Goal: Task Accomplishment & Management: Manage account settings

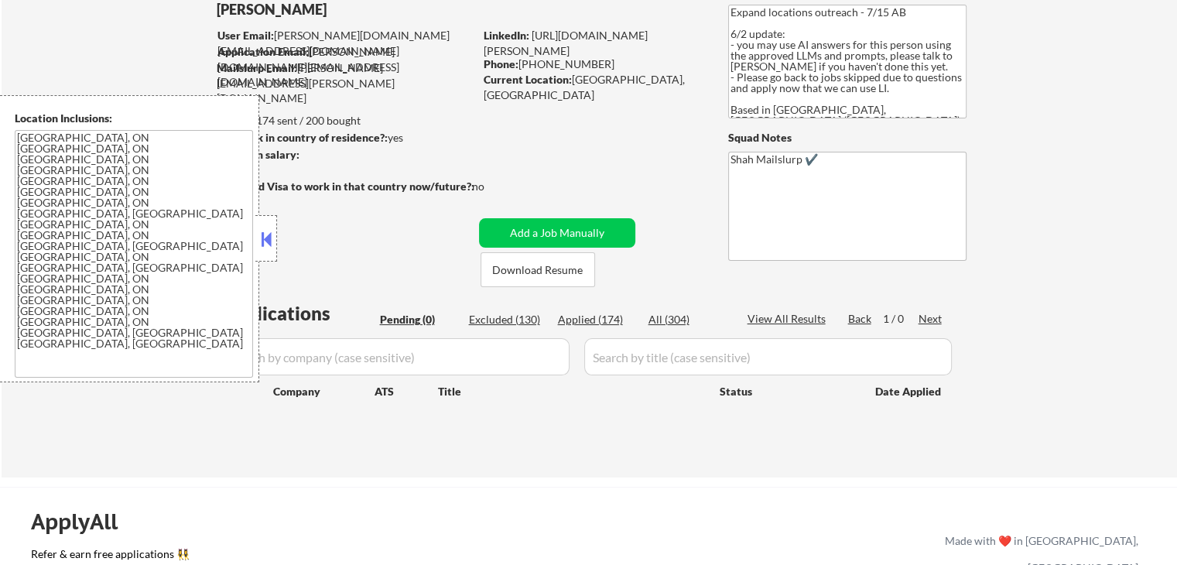
scroll to position [232, 0]
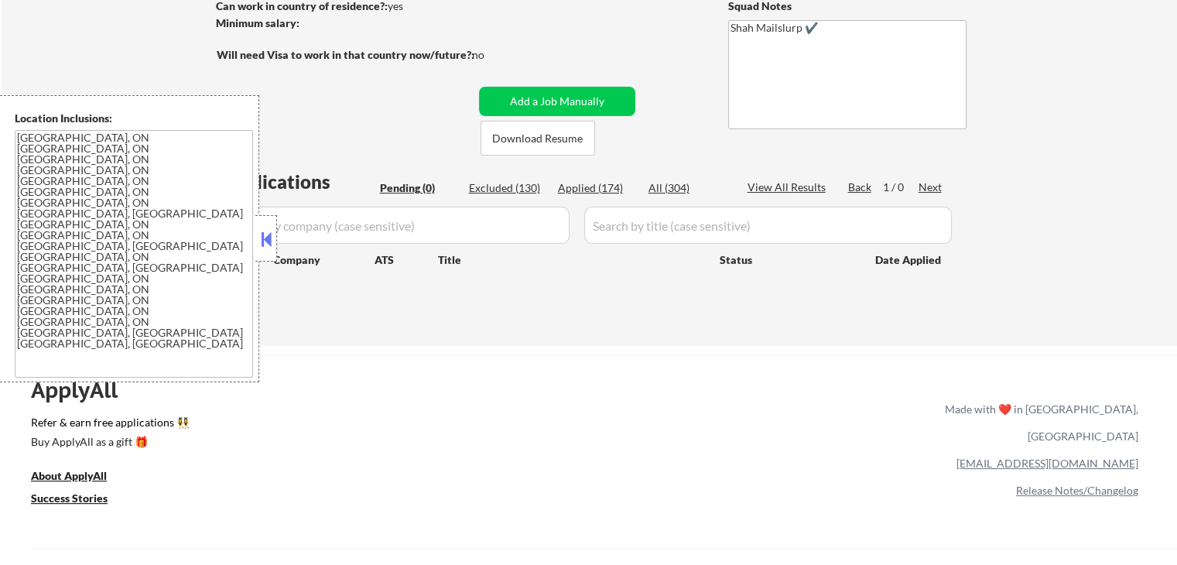
click at [589, 190] on div "Applied (174)" at bounding box center [596, 187] width 77 height 15
select select ""applied""
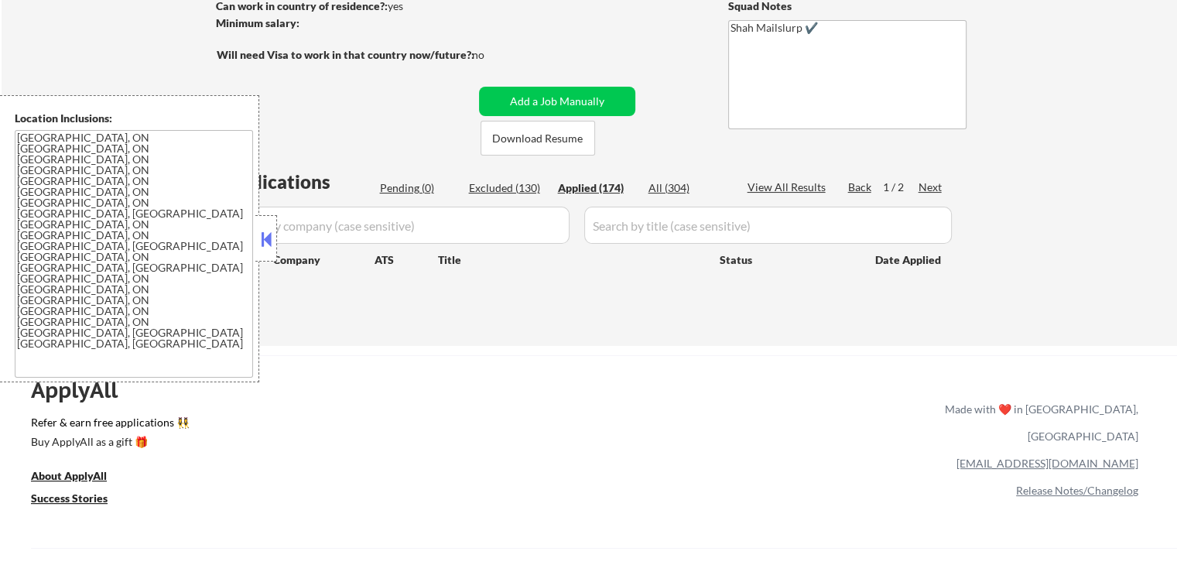
select select ""applied""
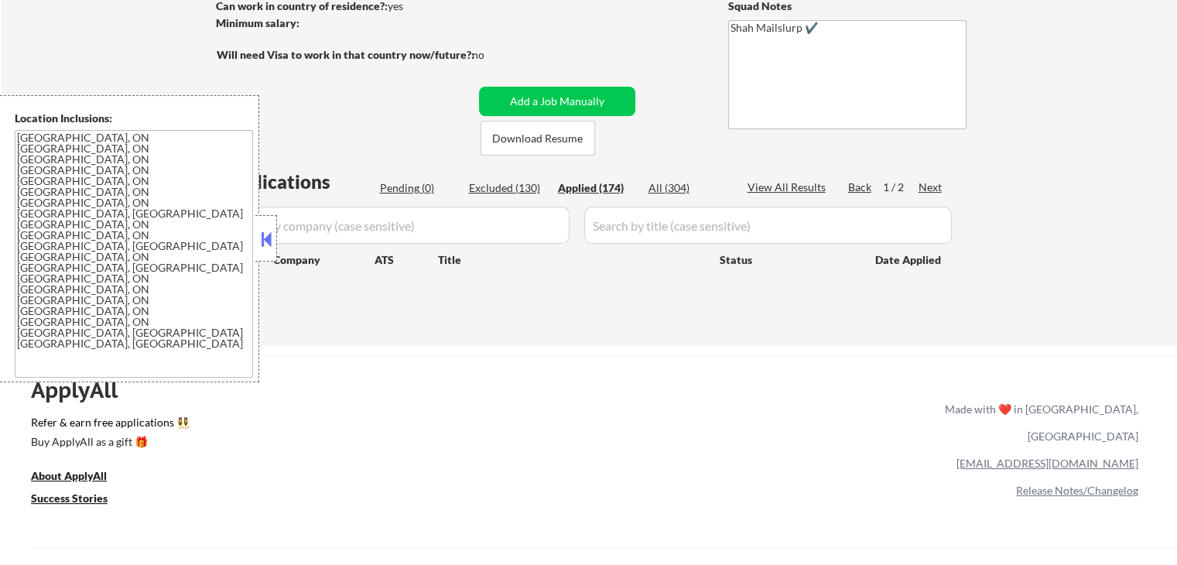
select select ""applied""
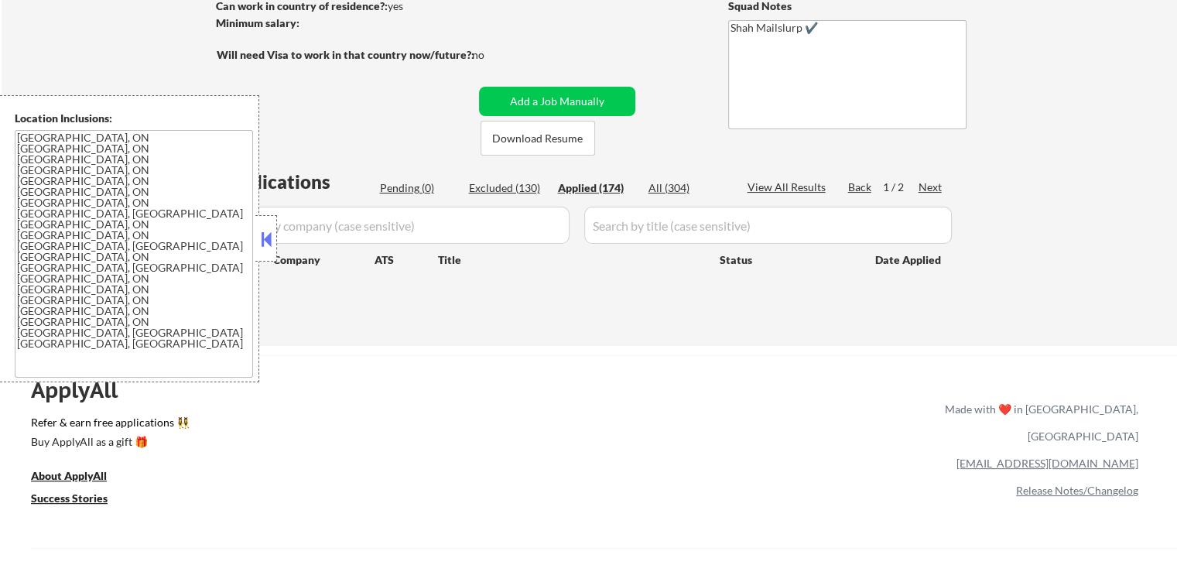
select select ""applied""
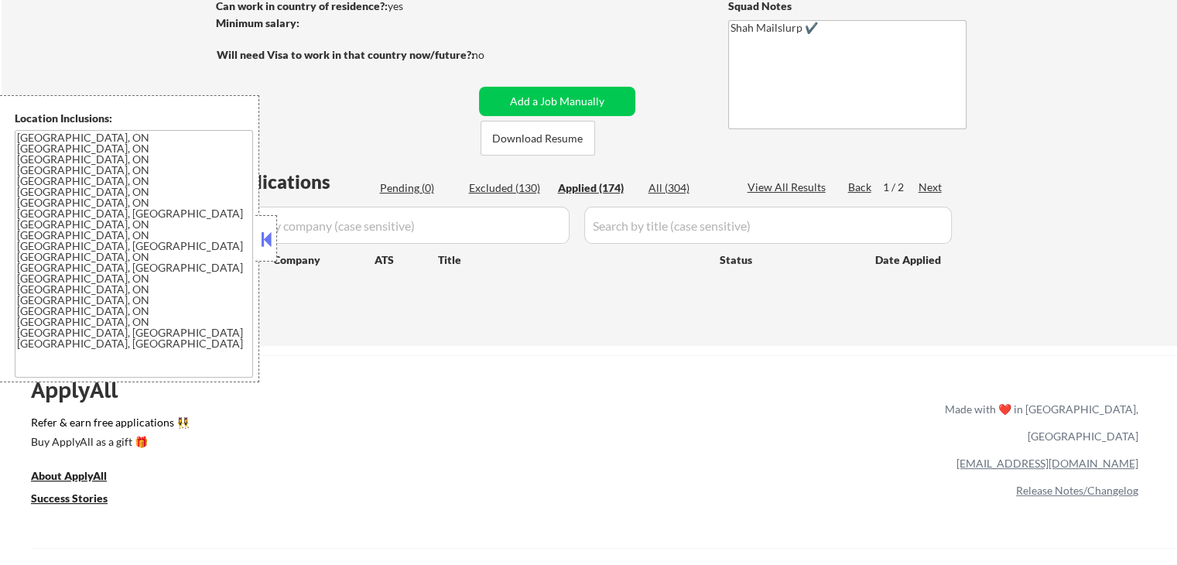
select select ""applied""
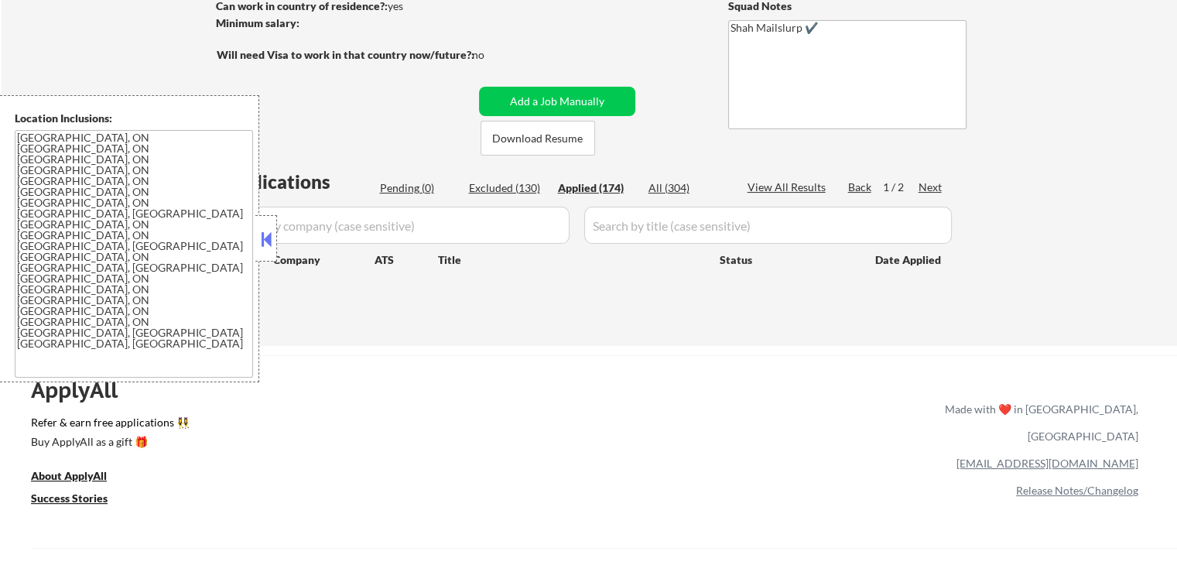
select select ""applied""
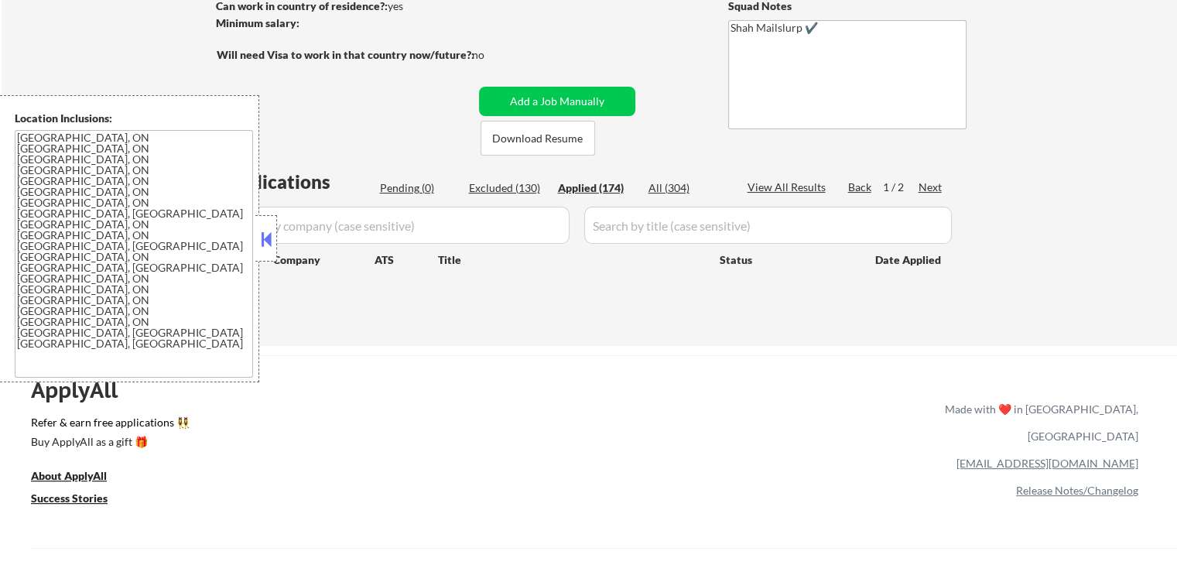
select select ""applied""
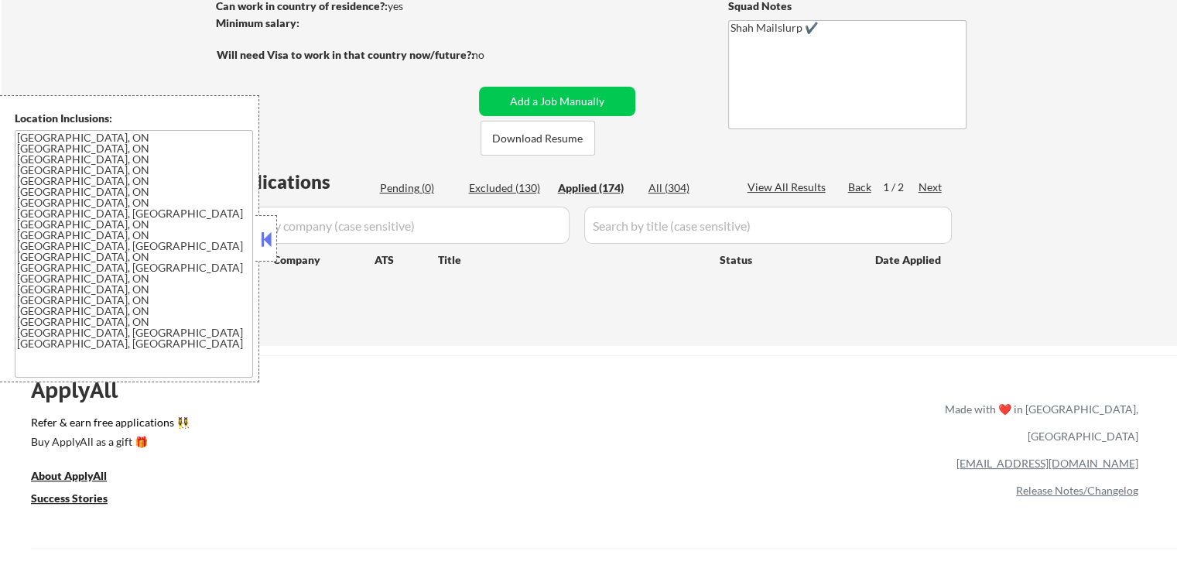
select select ""applied""
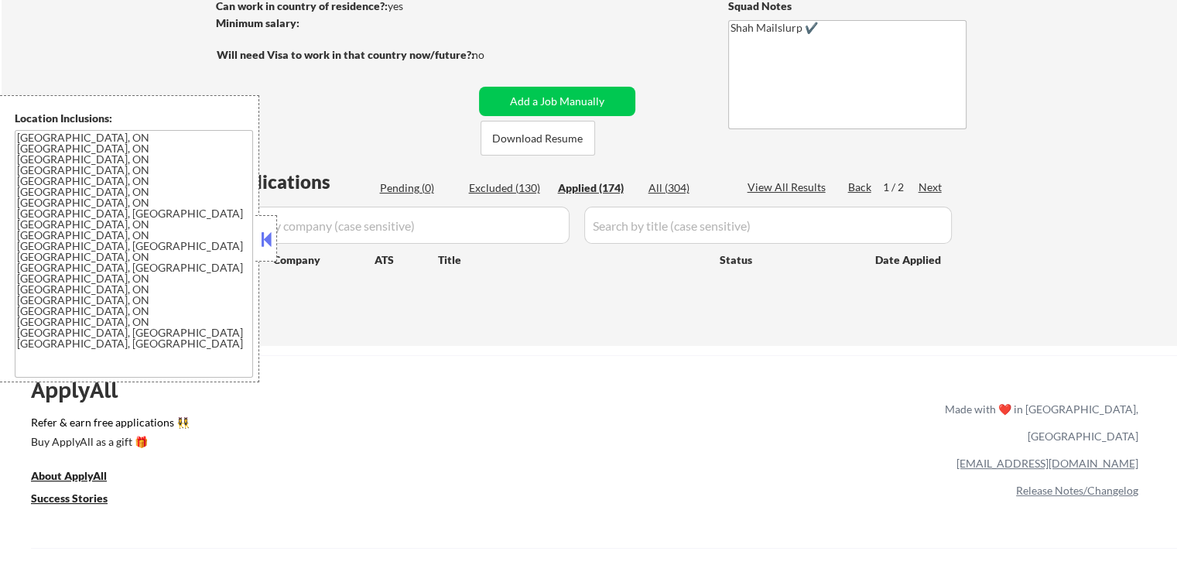
select select ""applied""
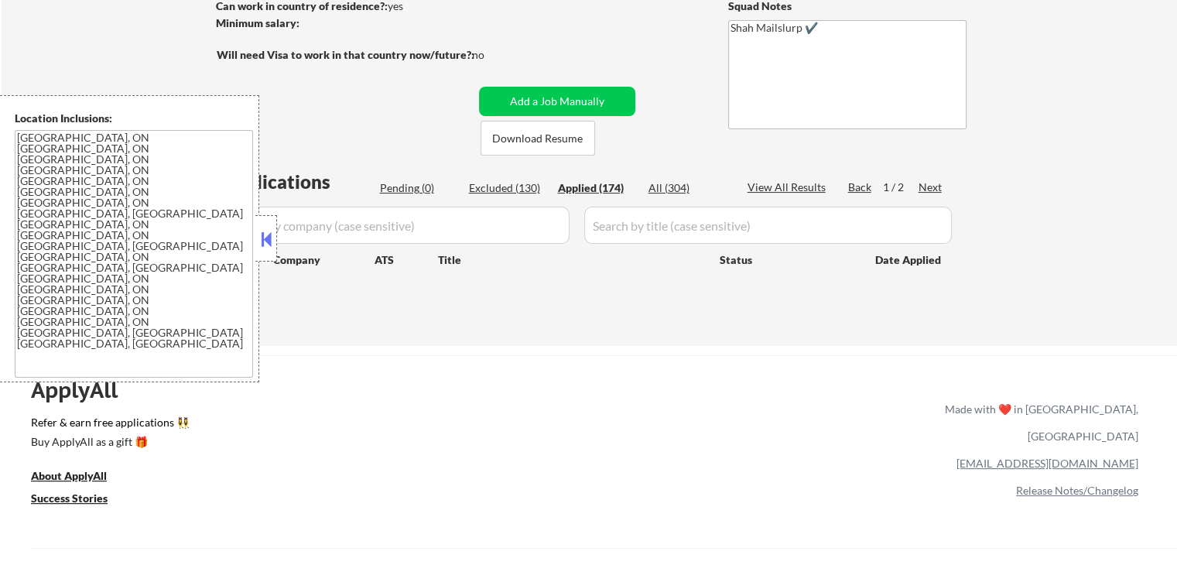
select select ""applied""
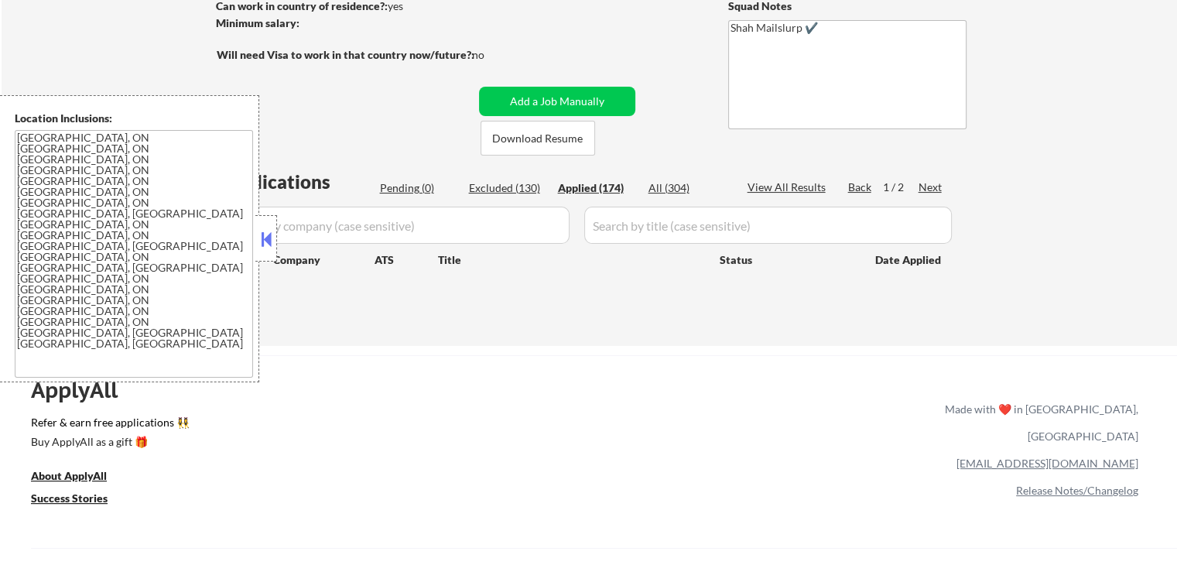
select select ""applied""
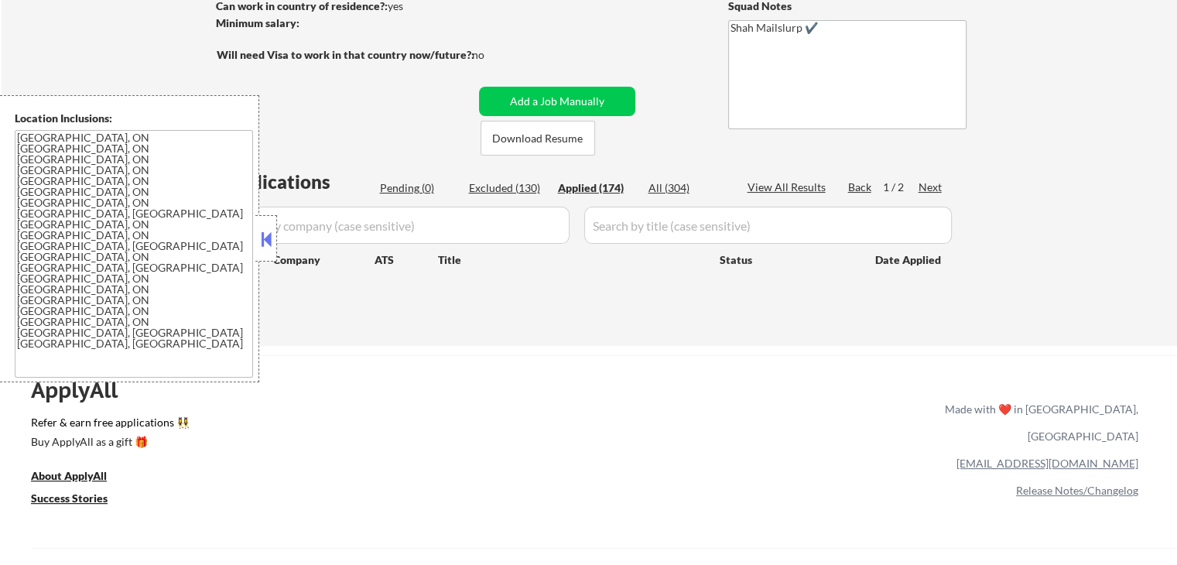
select select ""applied""
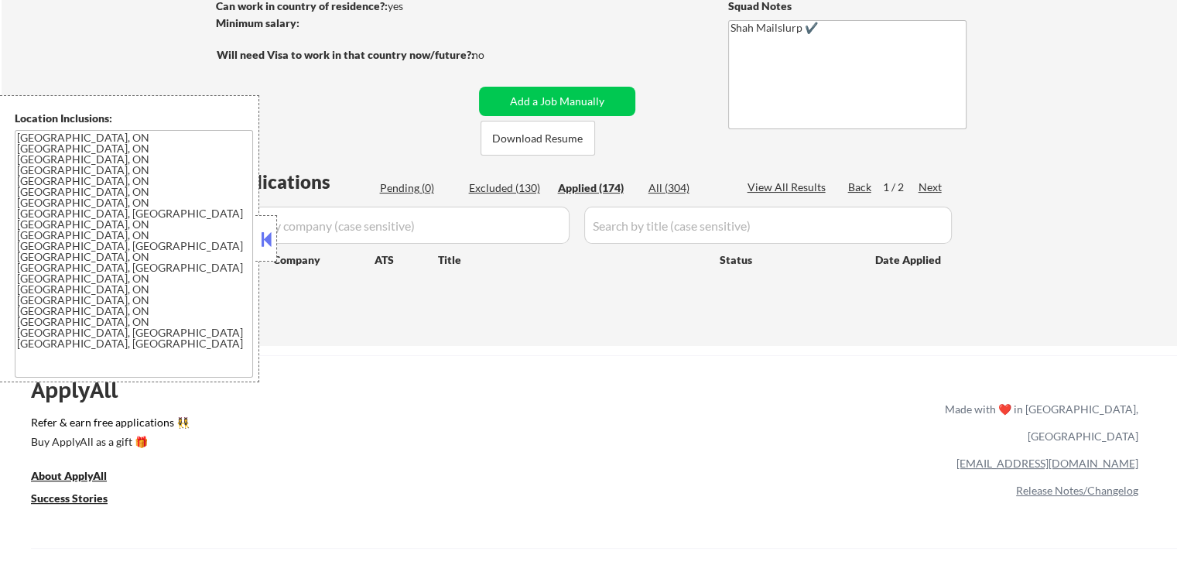
select select ""applied""
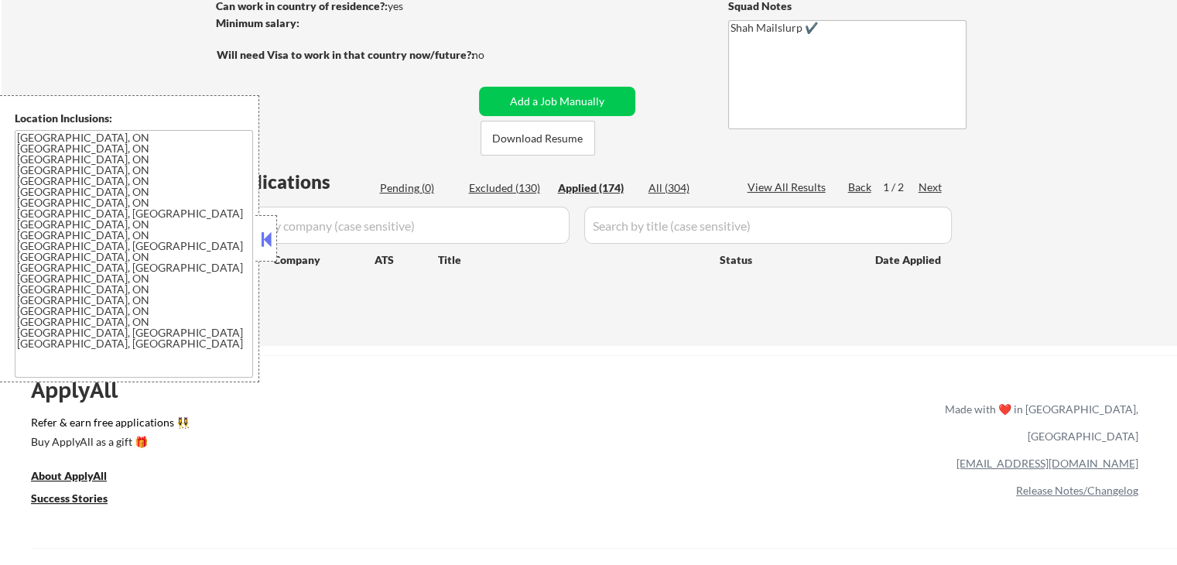
select select ""applied""
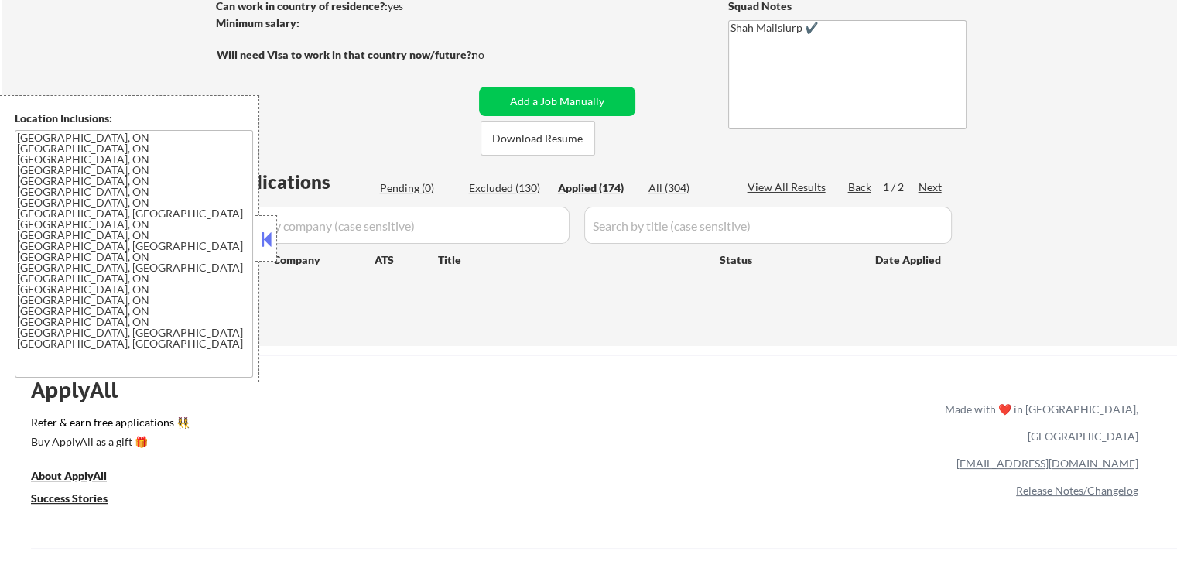
select select ""applied""
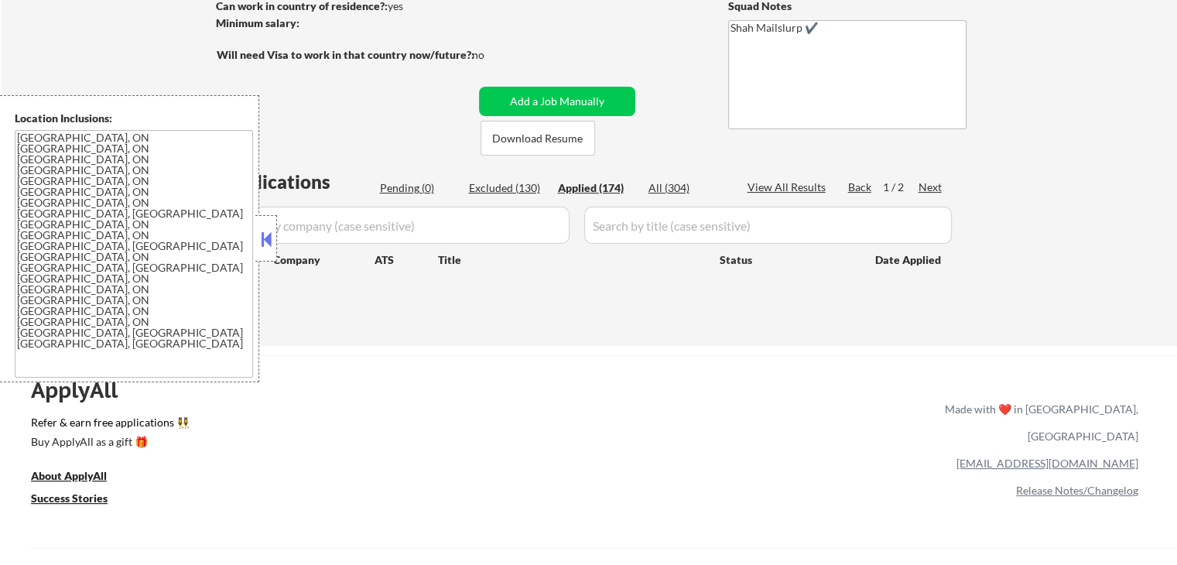
select select ""applied""
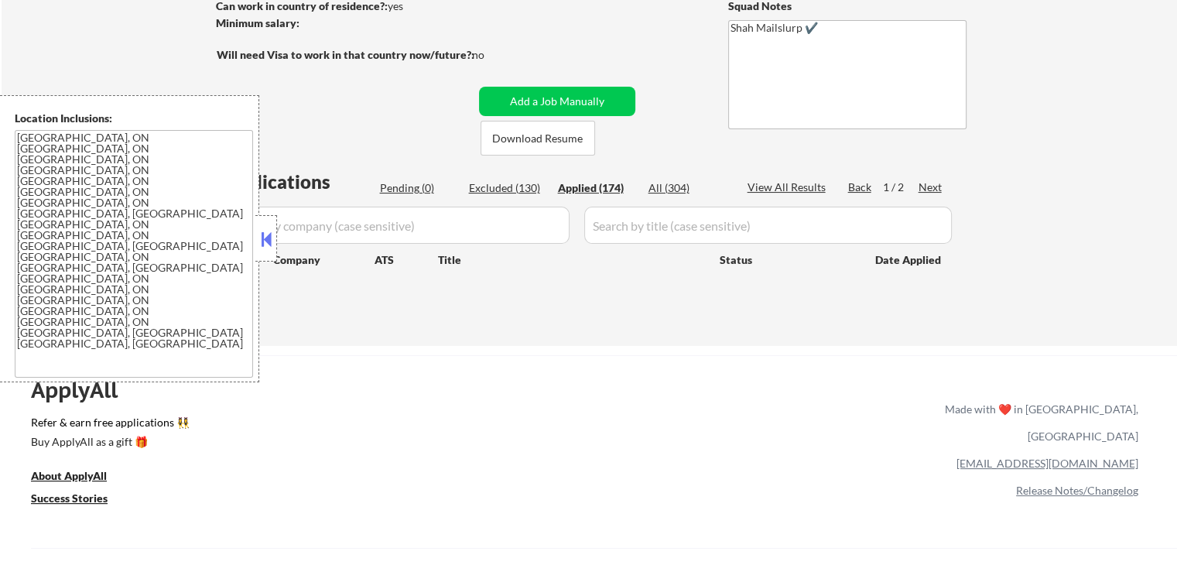
select select ""applied""
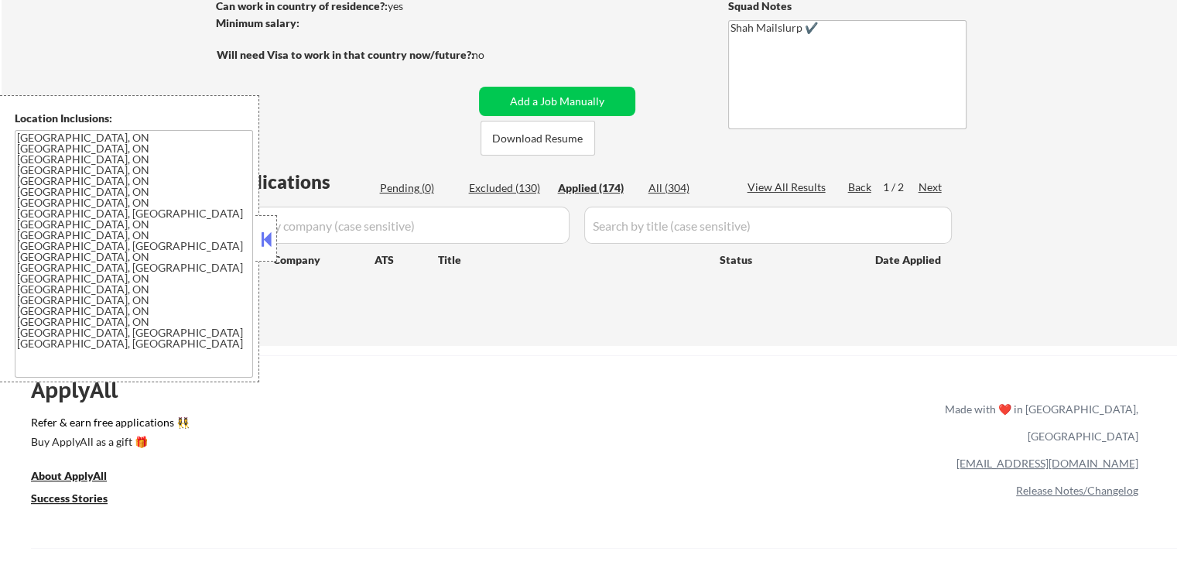
select select ""applied""
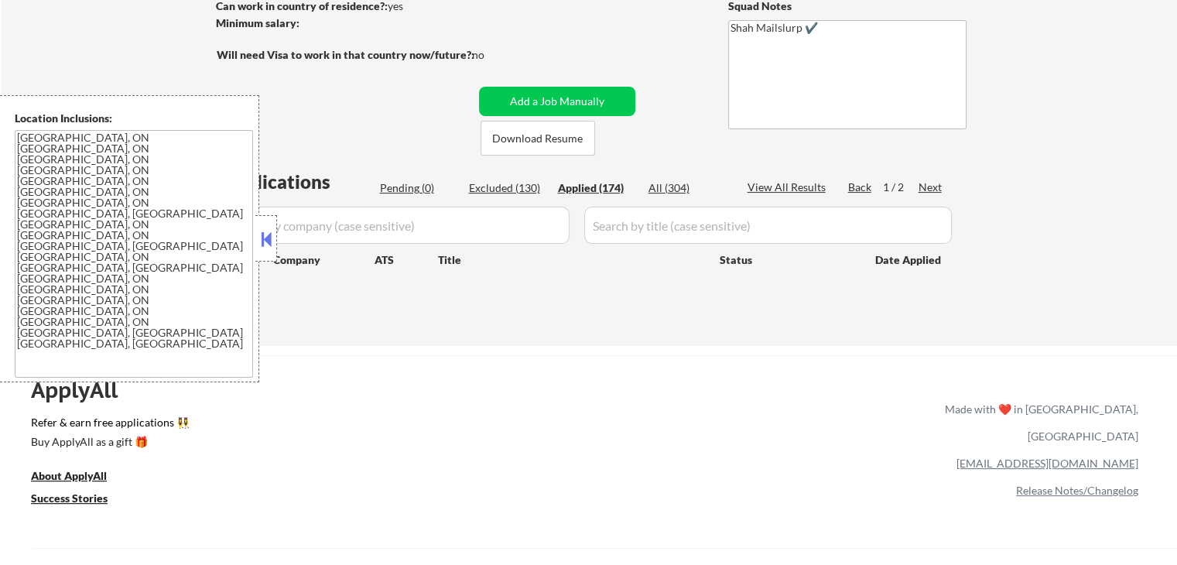
select select ""applied""
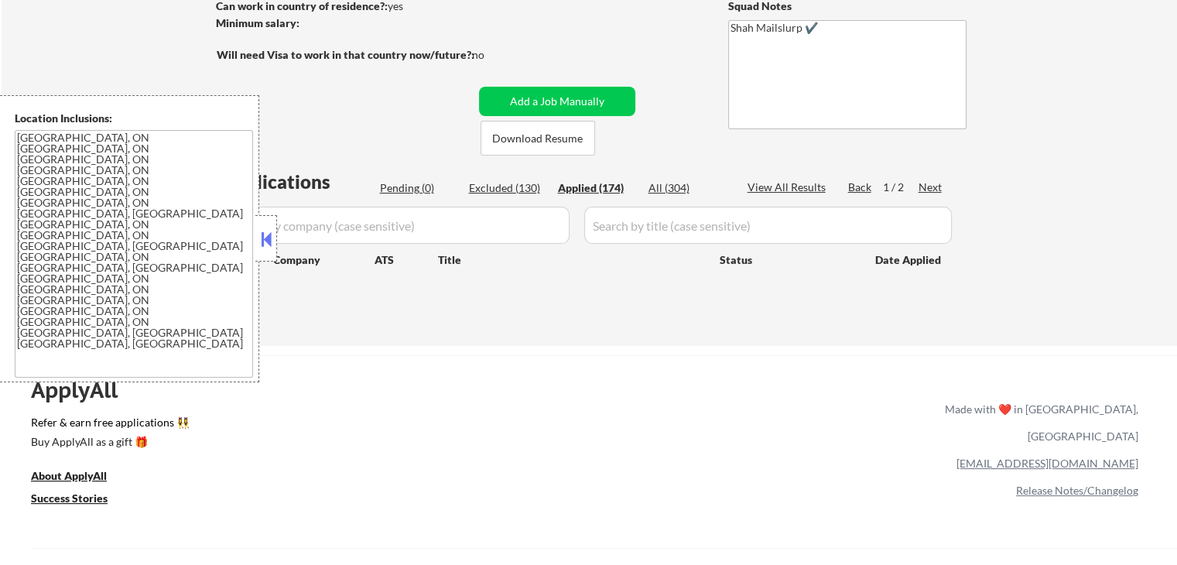
select select ""applied""
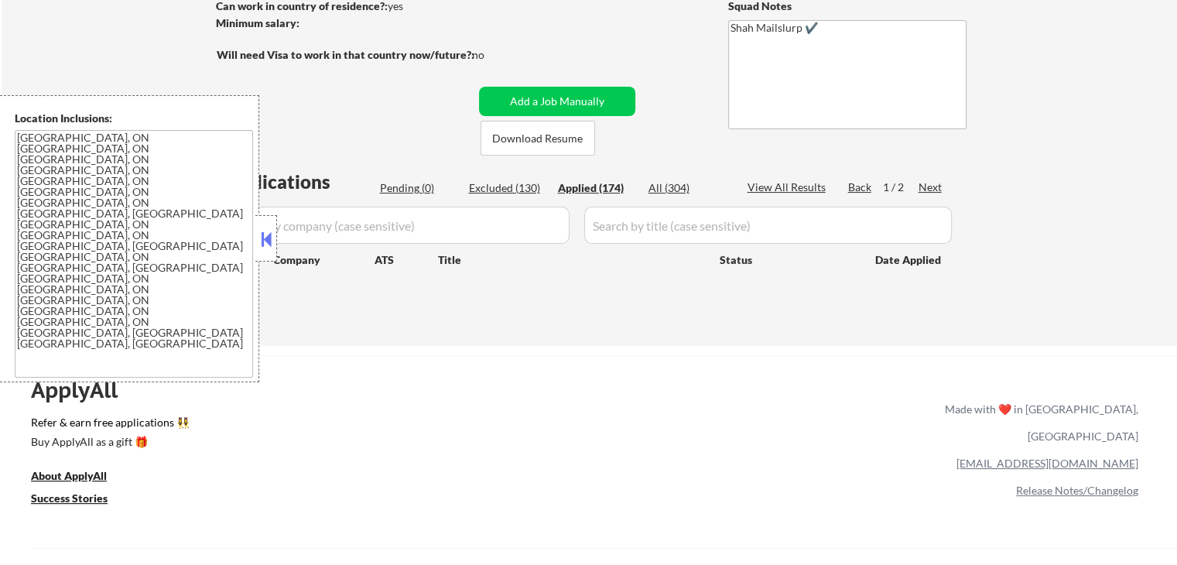
select select ""applied""
